Goal: Information Seeking & Learning: Learn about a topic

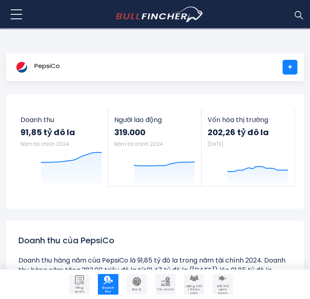
click at [260, 81] on div "PepsiCo +" at bounding box center [155, 67] width 298 height 28
click at [76, 31] on body "Tổng quan Doanh thu Địa lý" at bounding box center [155, 149] width 310 height 299
click at [27, 13] on button at bounding box center [16, 14] width 20 height 20
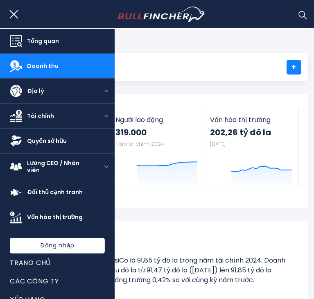
click at [180, 56] on div "PepsiCo +" at bounding box center [157, 67] width 302 height 28
click at [72, 62] on link "Doanh thu" at bounding box center [57, 66] width 115 height 25
click at [27, 15] on button at bounding box center [16, 14] width 20 height 20
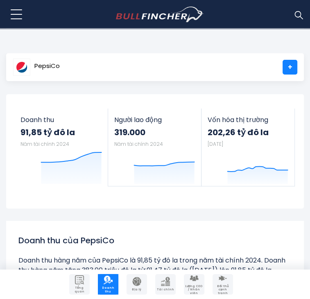
click at [30, 68] on img at bounding box center [21, 67] width 17 height 17
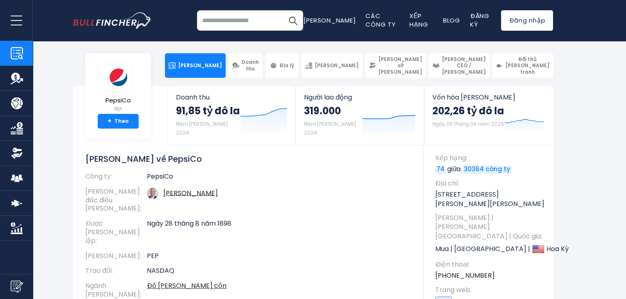
click at [15, 75] on img "Doanh thu công ty" at bounding box center [17, 78] width 12 height 12
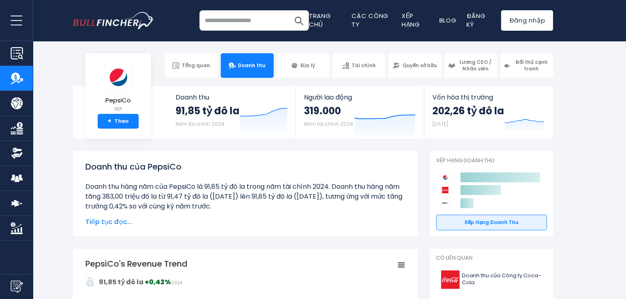
click at [560, 114] on section "PepsiCo PEP + [PERSON_NAME] Doanh thu 91,85 tỷ đô la Năm tài chính 2024 Created…" at bounding box center [313, 112] width 626 height 53
